Goal: Information Seeking & Learning: Learn about a topic

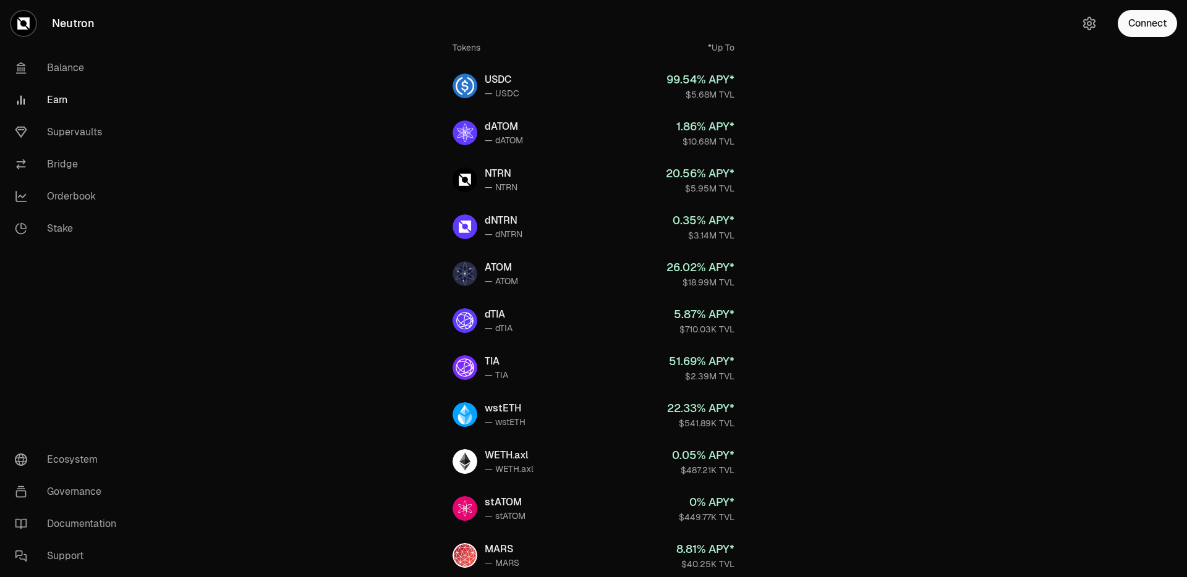
scroll to position [73, 0]
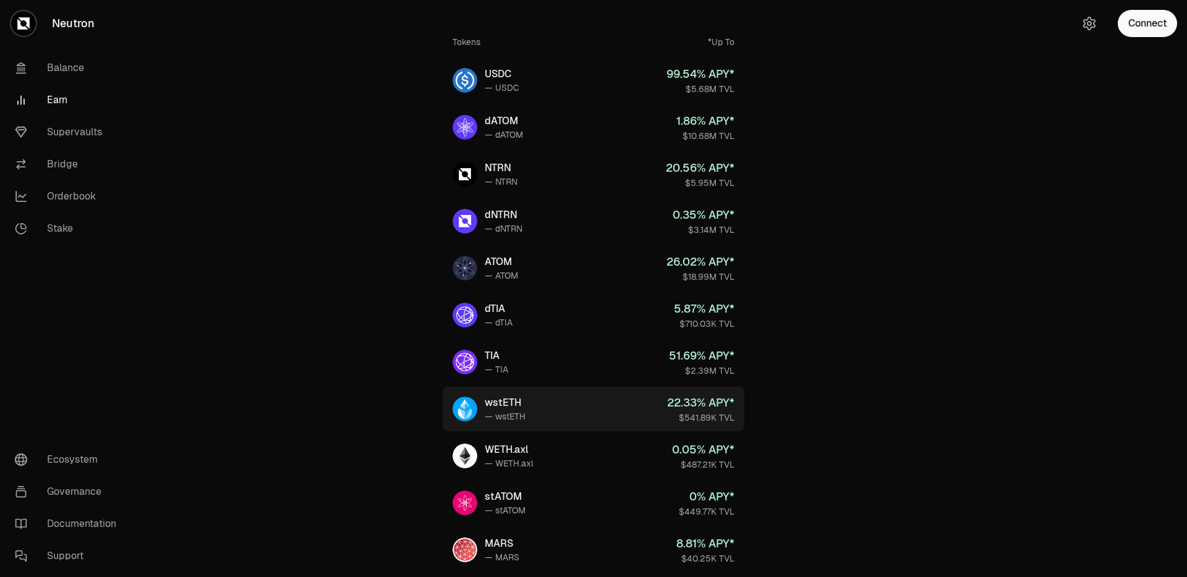
click at [561, 413] on link "wstETH — wstETH 22.33 % APY* $541.89K TVL" at bounding box center [594, 409] width 302 height 45
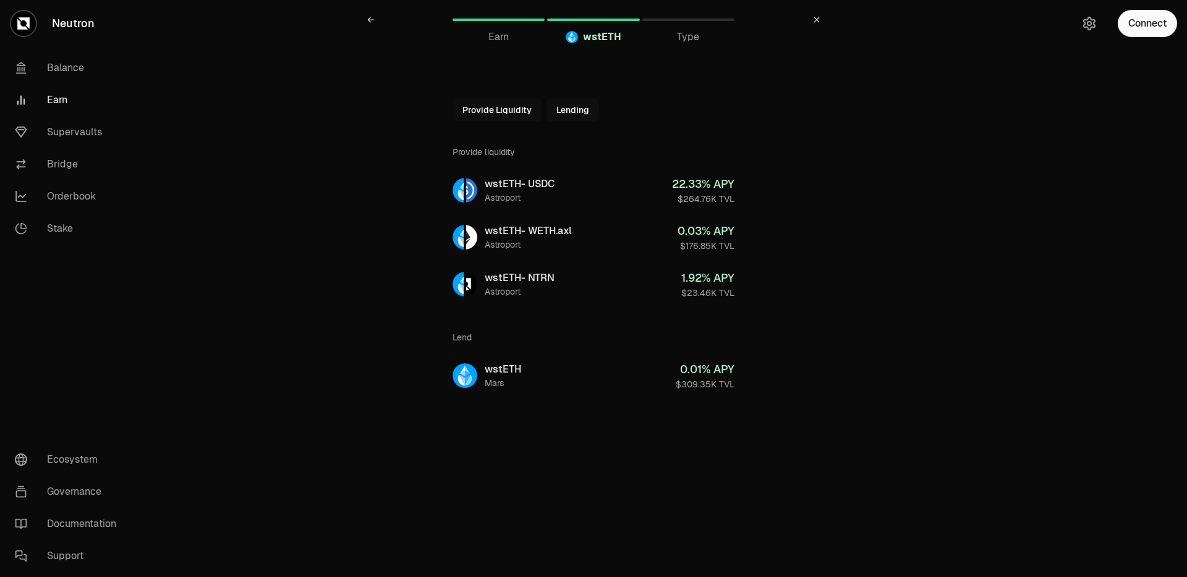
click at [580, 35] on div "wstETH" at bounding box center [593, 37] width 92 height 15
click at [512, 35] on div "Earn" at bounding box center [499, 37] width 92 height 15
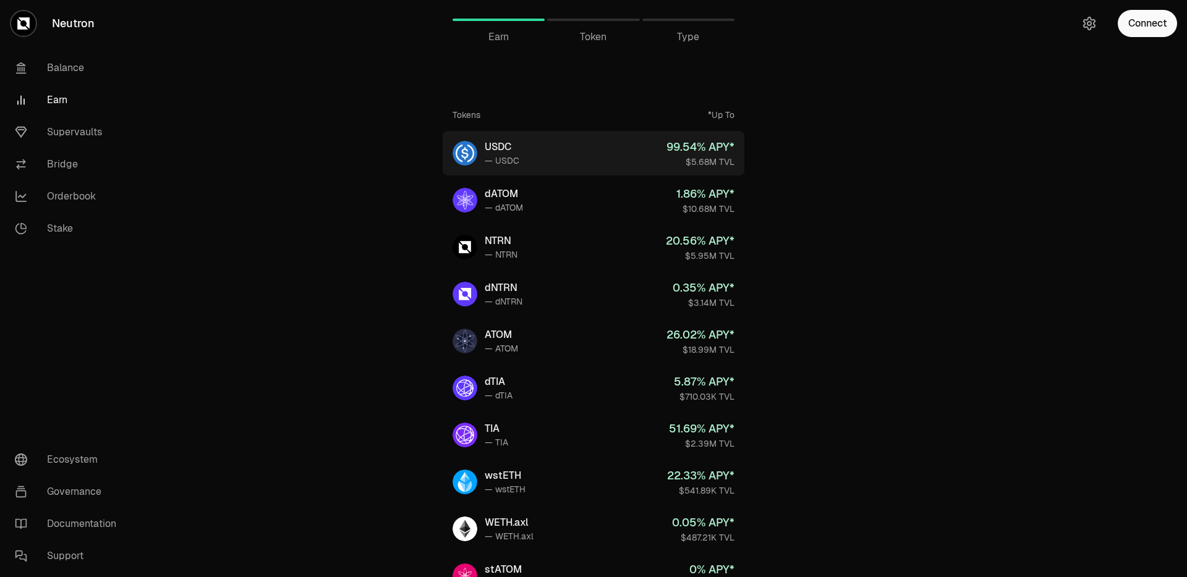
click at [546, 156] on link "USDC — USDC 99.54 % APY* $5.68M TVL" at bounding box center [594, 153] width 302 height 45
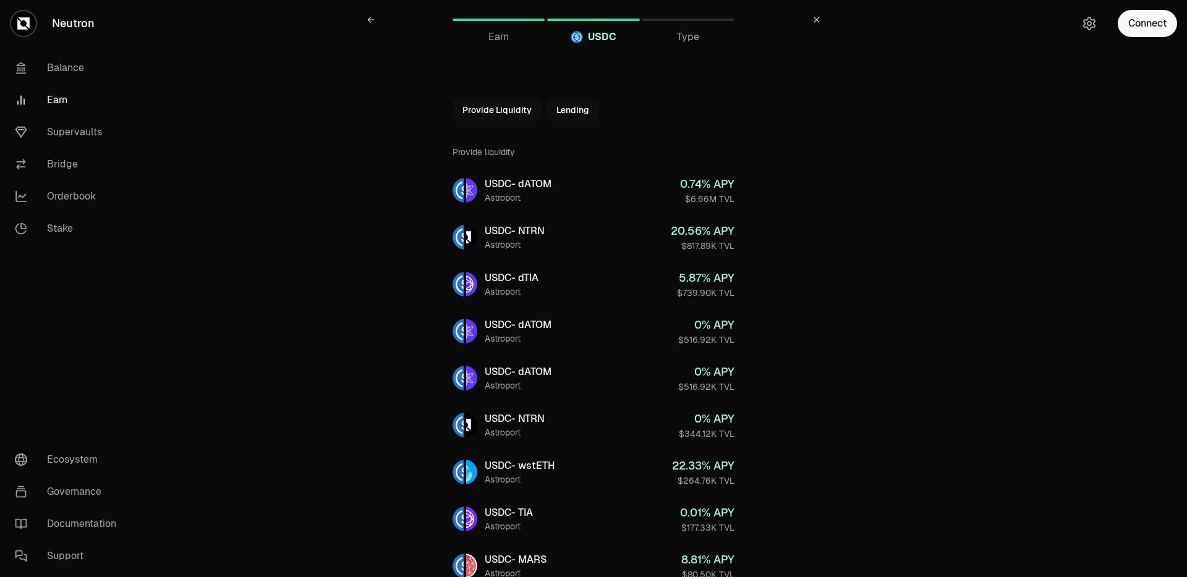
click at [509, 19] on div at bounding box center [499, 20] width 92 height 2
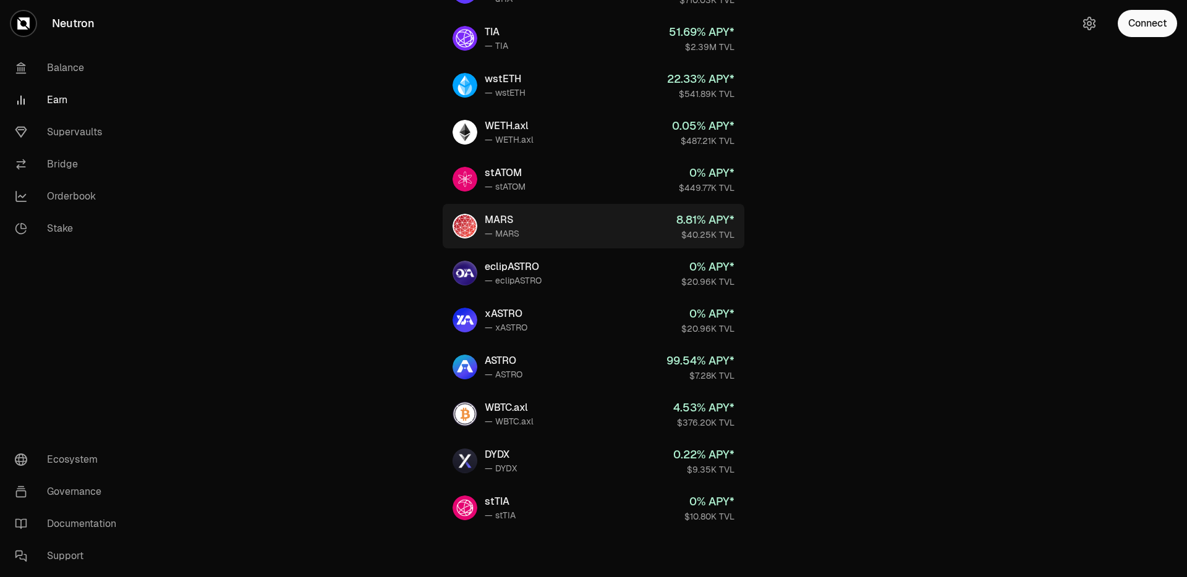
scroll to position [399, 0]
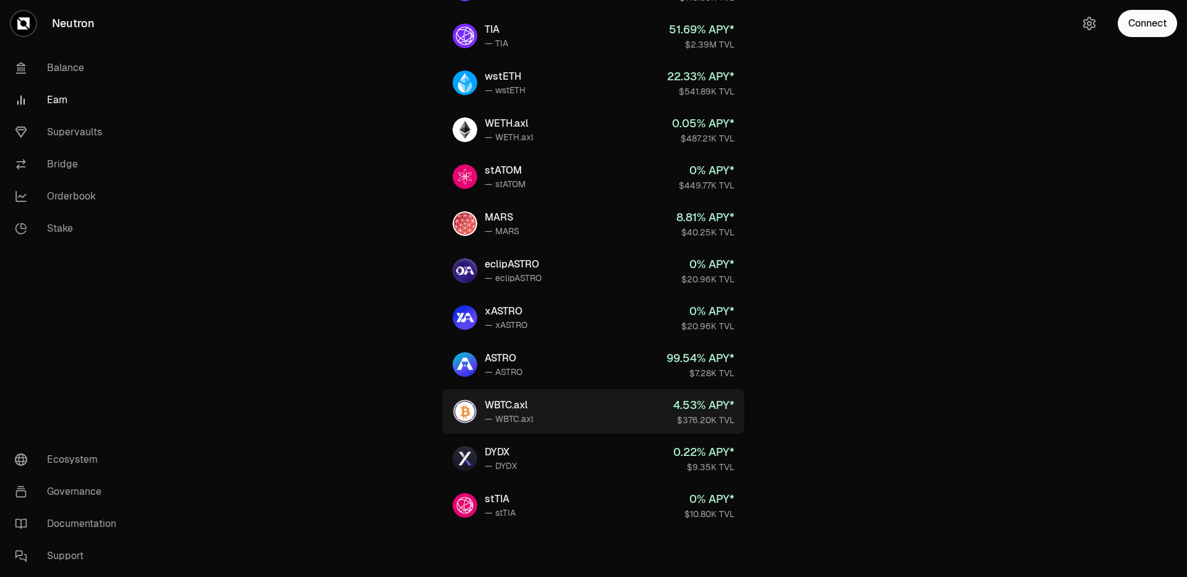
click at [573, 418] on link "WBTC.axl — WBTC.axl 4.53 % APY* $376.20K TVL" at bounding box center [594, 411] width 302 height 45
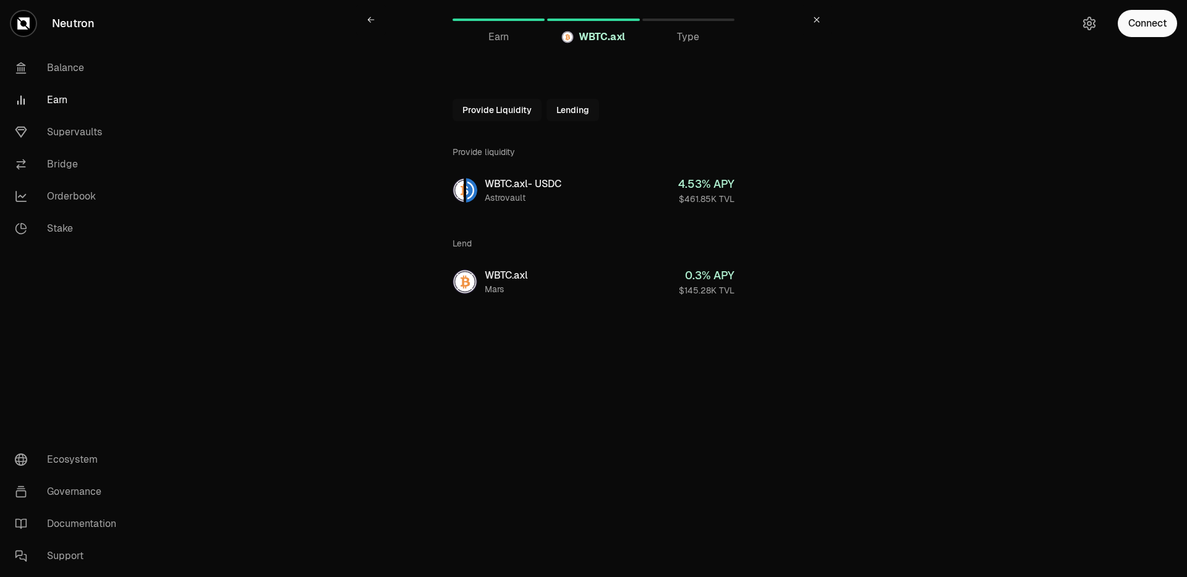
click at [562, 110] on button "Lending" at bounding box center [572, 110] width 53 height 22
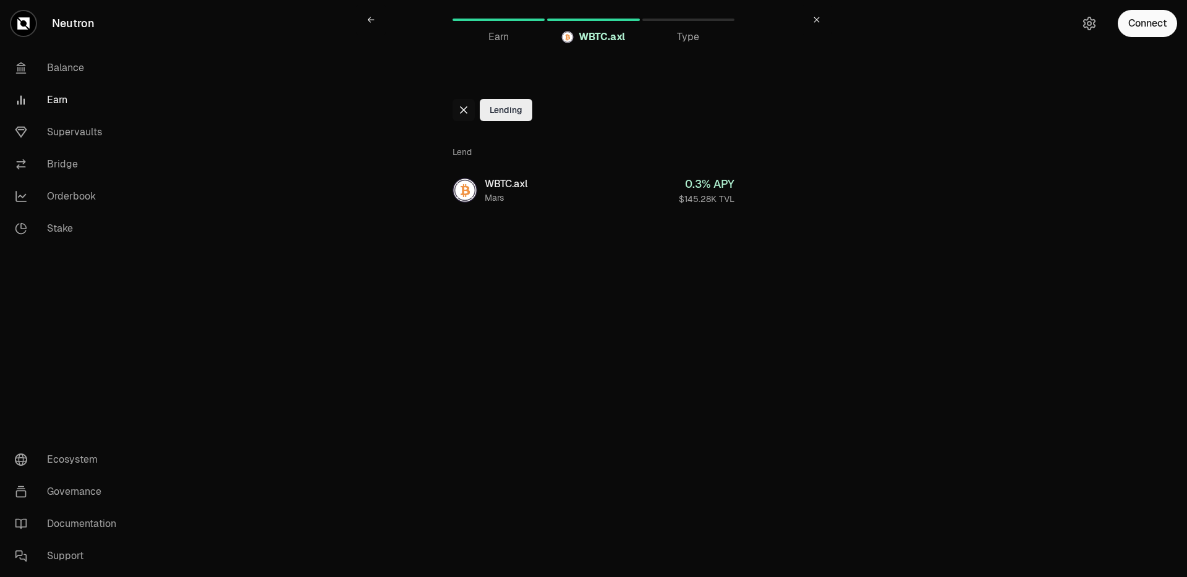
click at [472, 113] on div at bounding box center [464, 110] width 22 height 22
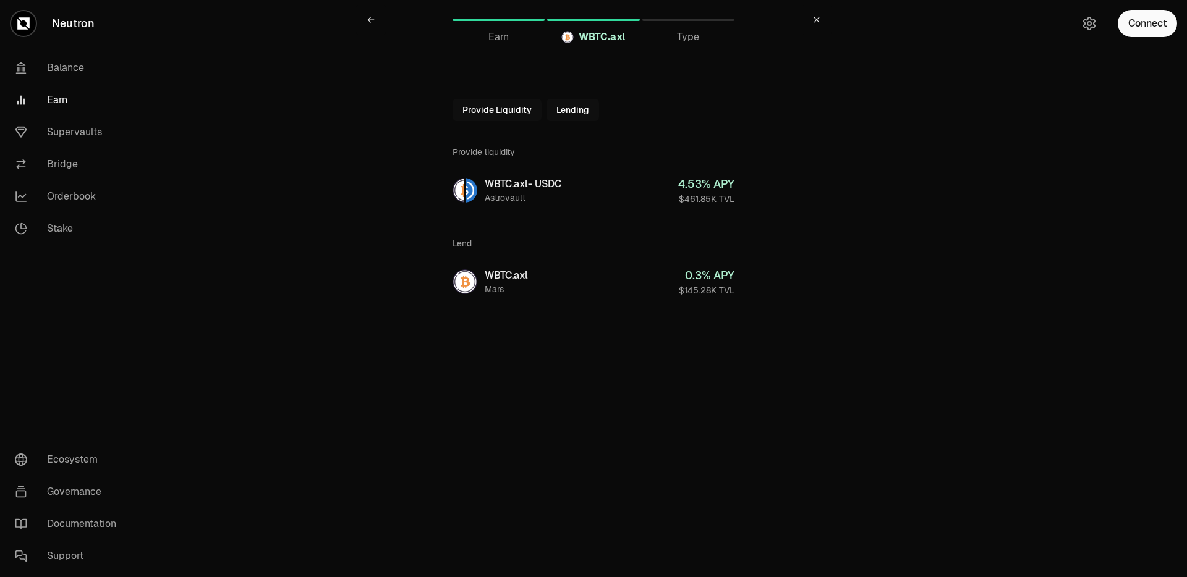
click at [486, 111] on button "Provide Liquidity" at bounding box center [497, 110] width 89 height 22
click at [464, 111] on icon at bounding box center [463, 109] width 7 height 7
click at [60, 133] on link "Supervaults" at bounding box center [69, 132] width 129 height 32
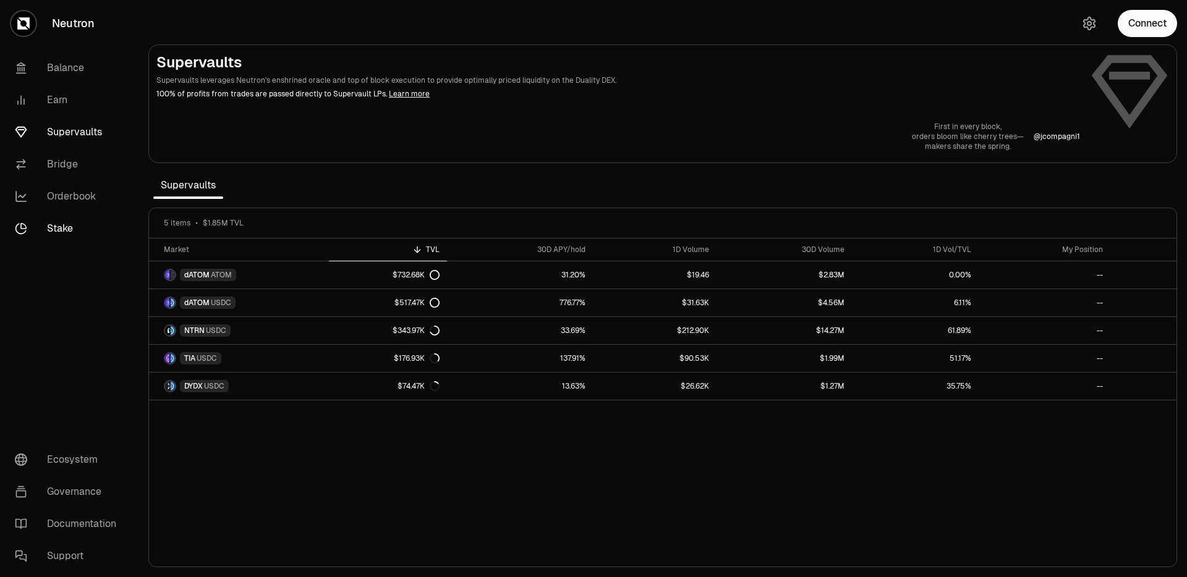
click at [73, 227] on link "Stake" at bounding box center [69, 229] width 129 height 32
